Goal: Download file/media

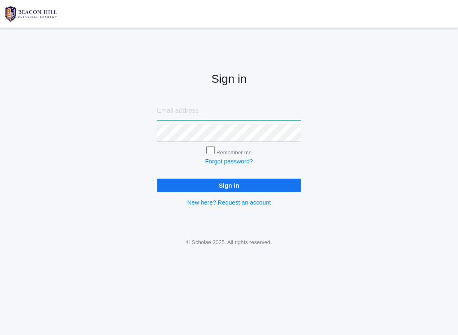
type input "[PERSON_NAME][EMAIL_ADDRESS][PERSON_NAME][DOMAIN_NAME]"
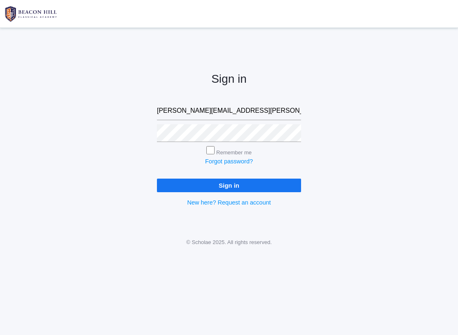
click at [229, 183] on input "Sign in" at bounding box center [229, 186] width 144 height 14
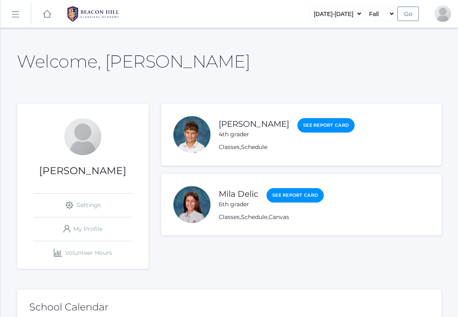
click at [234, 150] on link "Classes" at bounding box center [229, 146] width 21 height 7
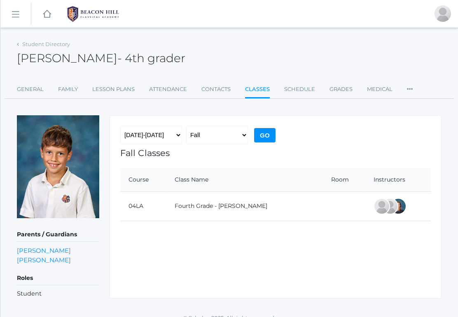
click at [122, 89] on link "Lesson Plans" at bounding box center [113, 89] width 42 height 16
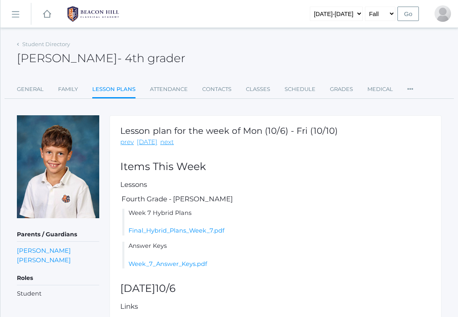
click at [194, 264] on link "Week_7_Answer_Keys.pdf" at bounding box center [168, 263] width 79 height 7
